Goal: Find specific page/section: Find specific page/section

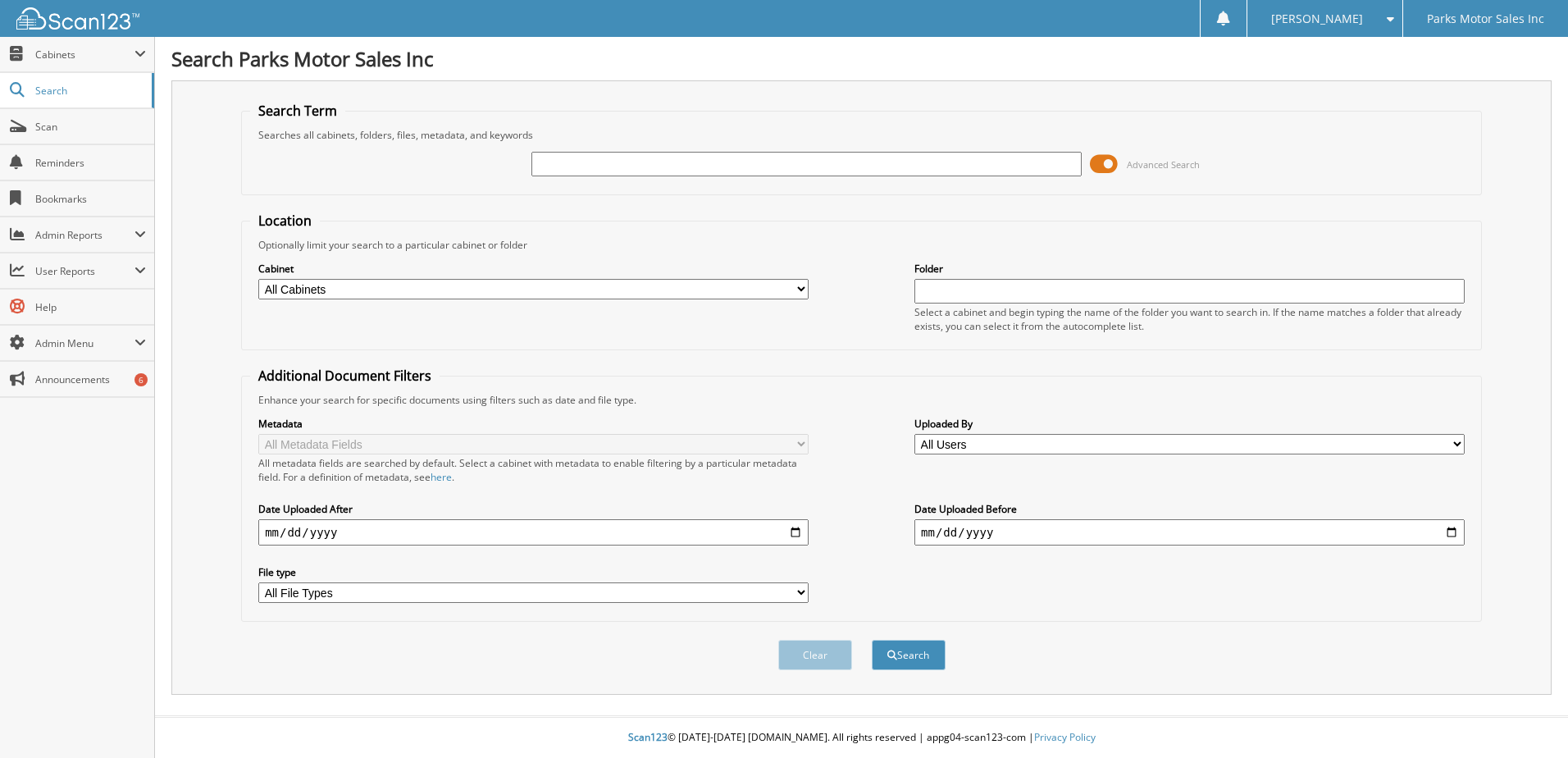
click at [891, 172] on input "text" at bounding box center [805, 164] width 550 height 25
type input "100260V"
click at [871, 640] on button "Search" at bounding box center [908, 655] width 74 height 31
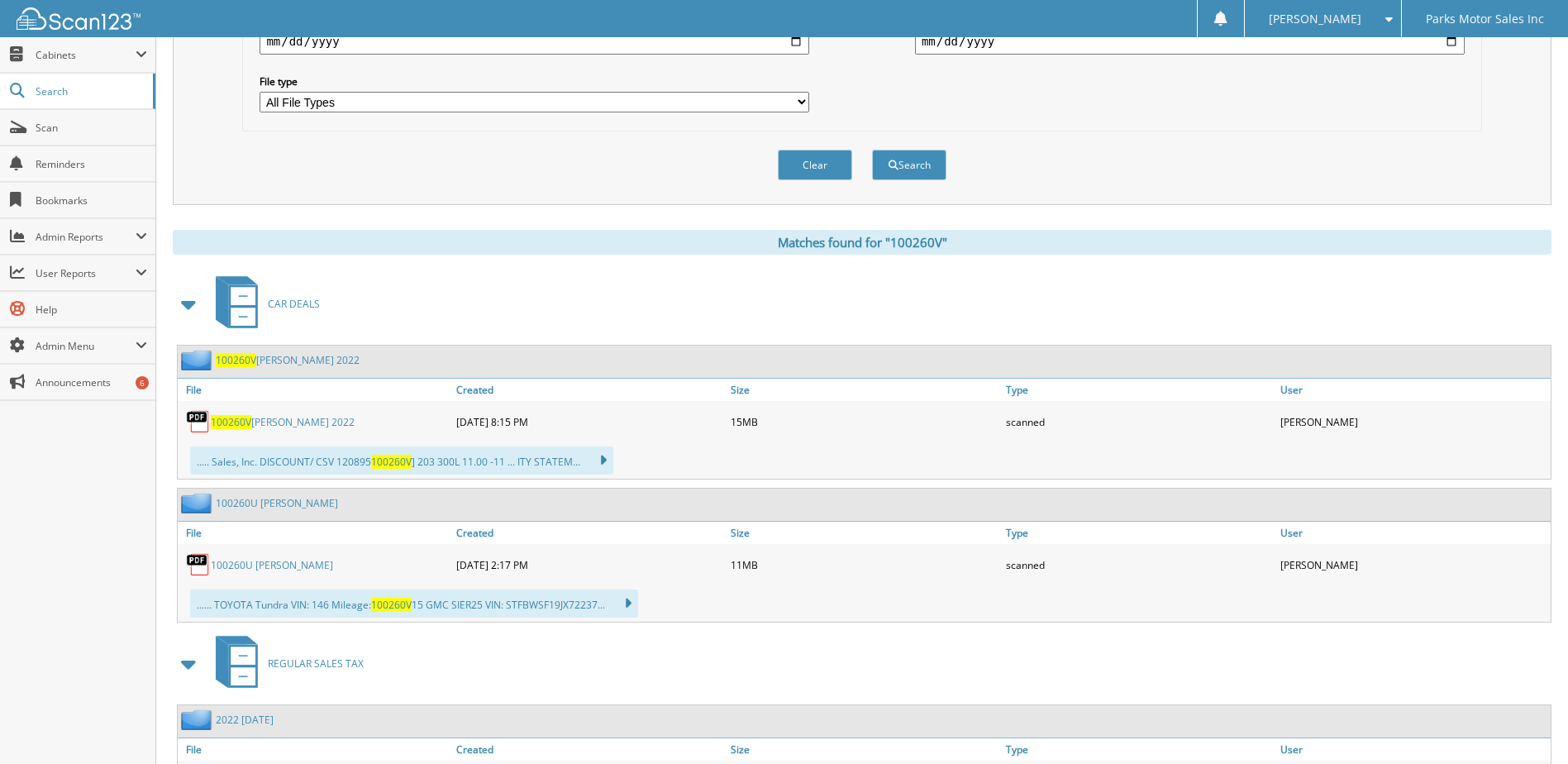
scroll to position [496, 0]
click at [278, 422] on link "100260V [PERSON_NAME] 2022" at bounding box center [283, 421] width 144 height 14
